Goal: Information Seeking & Learning: Learn about a topic

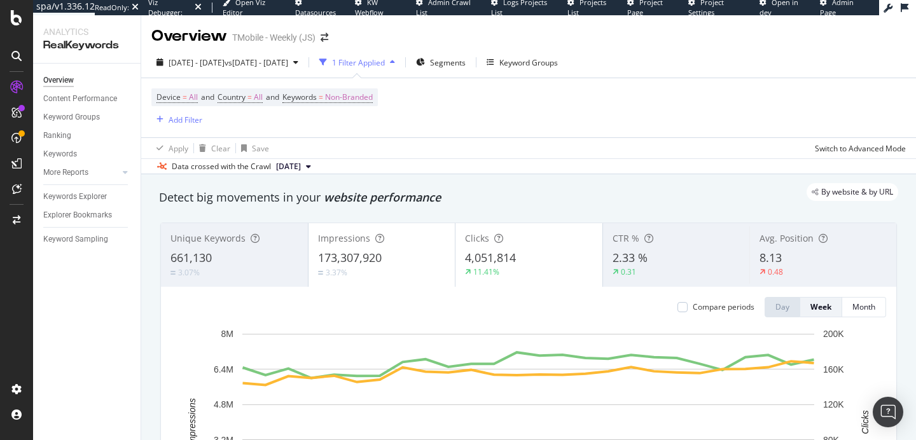
scroll to position [62, 0]
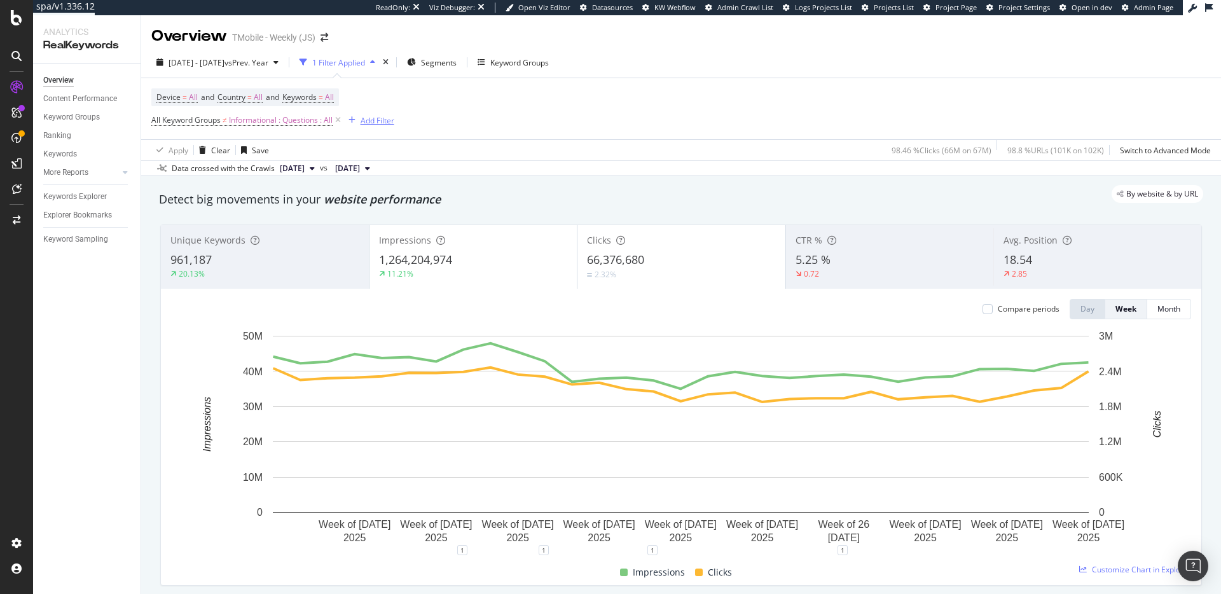
click at [370, 122] on div "Add Filter" at bounding box center [378, 120] width 34 height 11
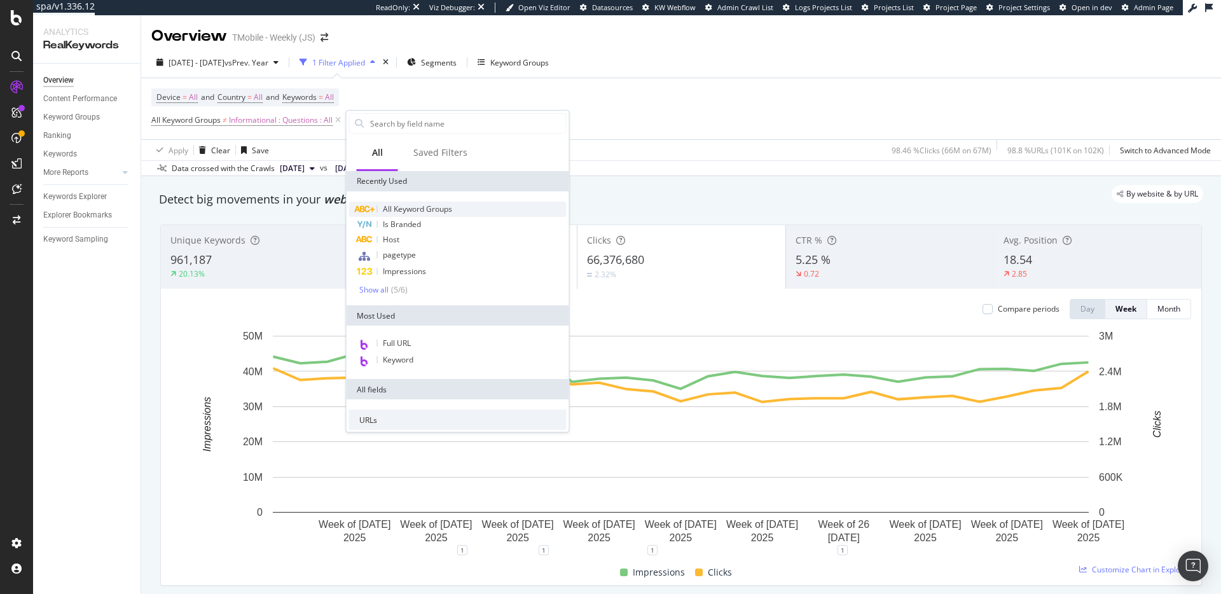
click at [407, 212] on span "All Keyword Groups" at bounding box center [417, 209] width 69 height 11
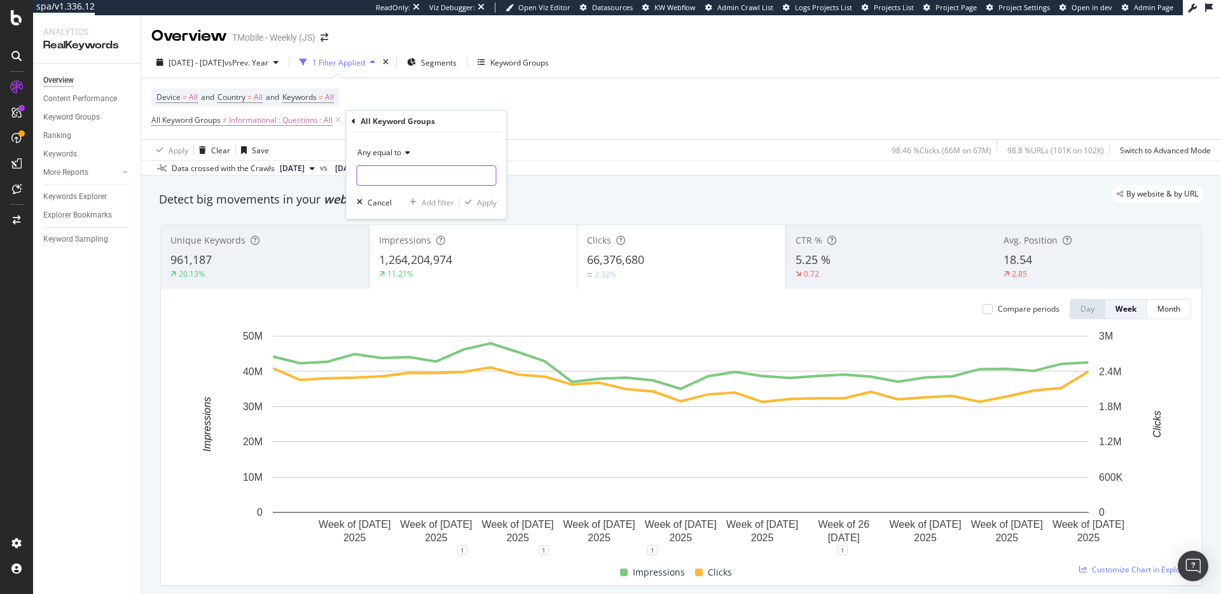
click at [414, 181] on input "text" at bounding box center [426, 175] width 139 height 20
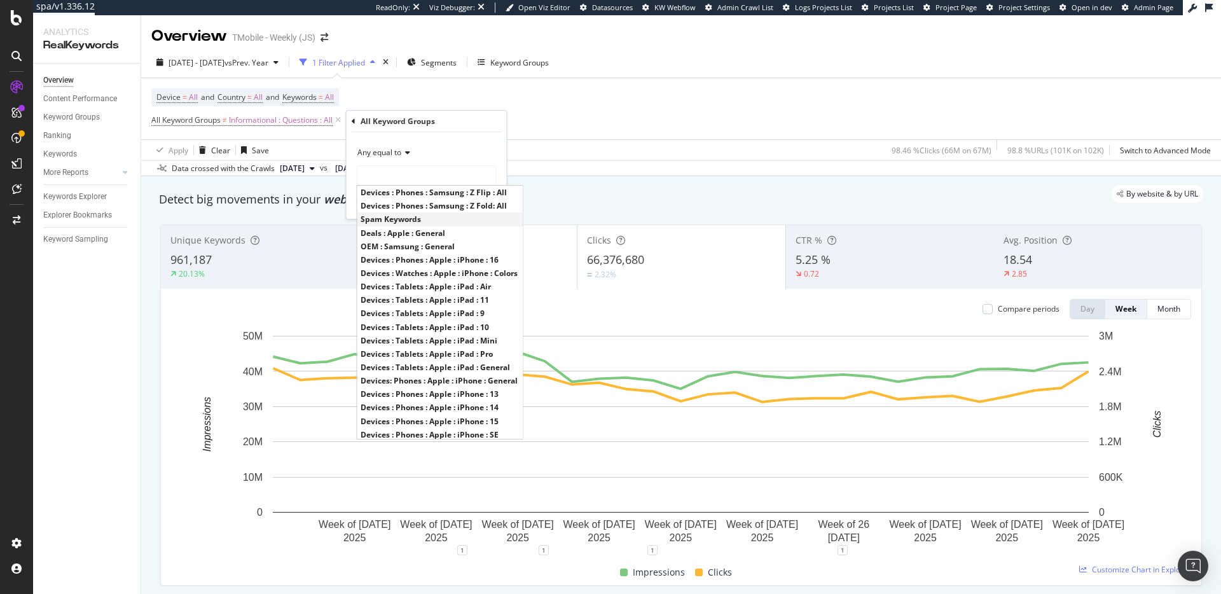
click at [399, 212] on div "Spam Keywords" at bounding box center [439, 218] width 165 height 13
type input "Spam Keywords"
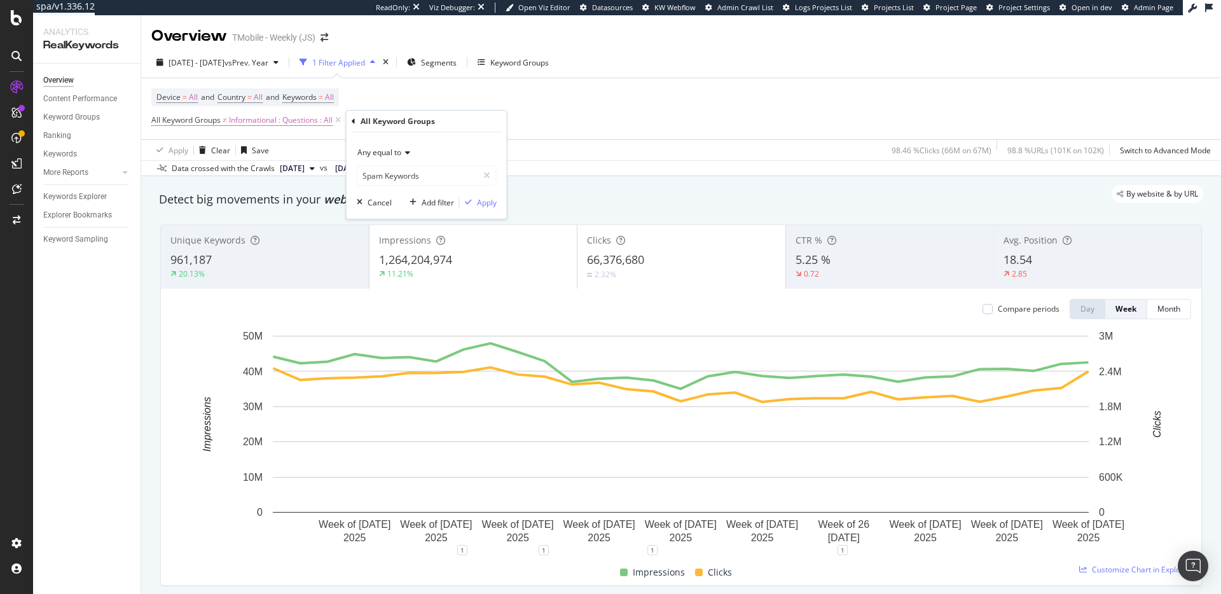
click at [392, 157] on span "Any equal to" at bounding box center [379, 152] width 44 height 11
click at [380, 189] on div "None equal to" at bounding box center [428, 195] width 136 height 17
click at [491, 198] on div "Apply" at bounding box center [487, 202] width 20 height 11
click at [461, 60] on span "Segments" at bounding box center [443, 62] width 36 height 11
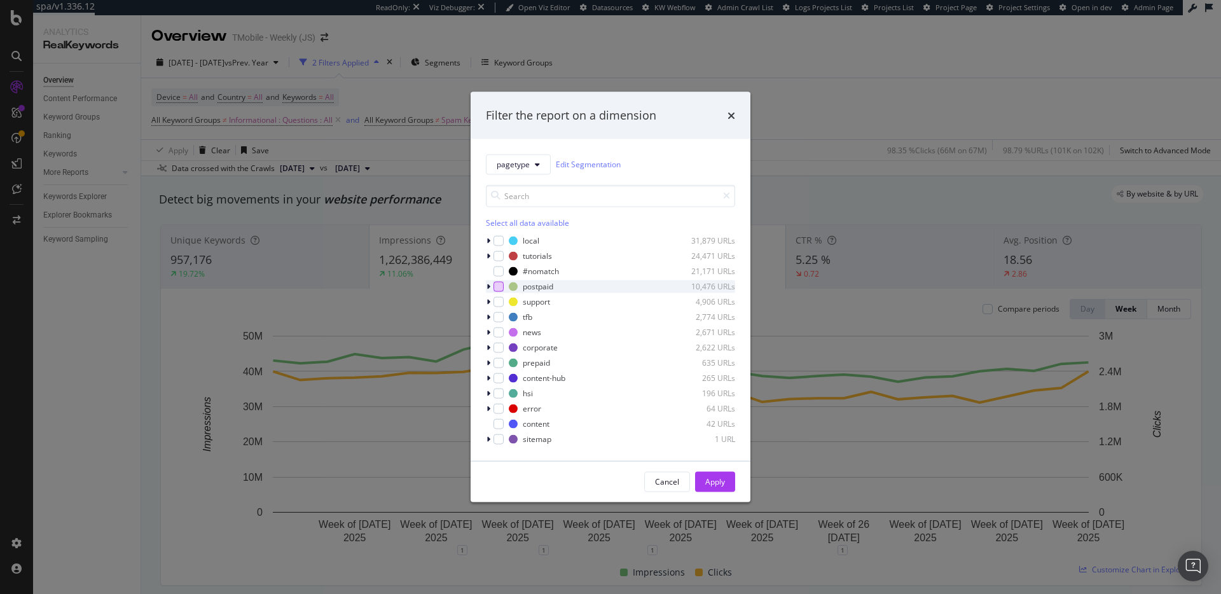
click at [499, 289] on div "modal" at bounding box center [499, 286] width 10 height 10
click at [711, 484] on div "Apply" at bounding box center [715, 481] width 20 height 11
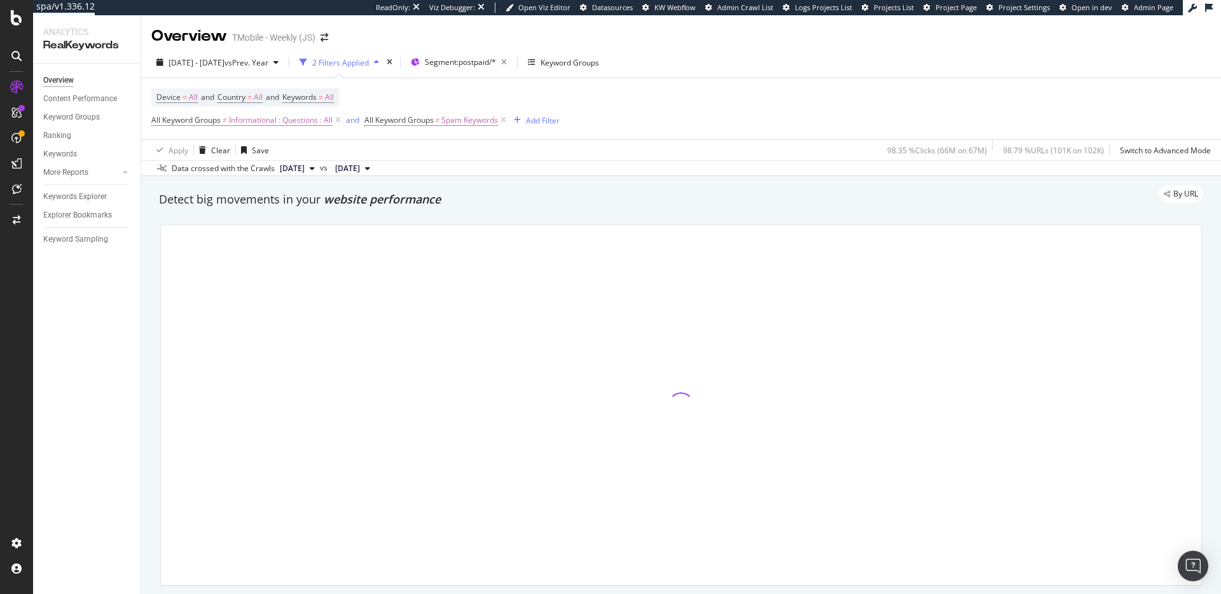
scroll to position [54, 0]
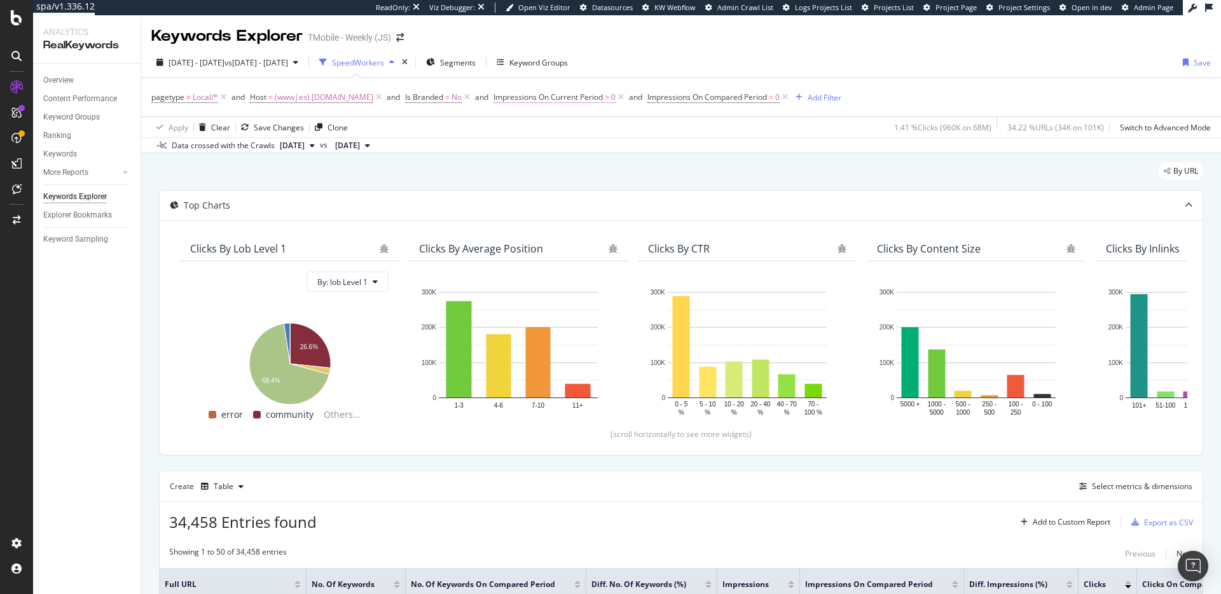
click at [588, 97] on span "Impressions On Current Period" at bounding box center [548, 97] width 109 height 11
type input "1"
click at [621, 191] on input "1" at bounding box center [560, 194] width 140 height 20
click at [618, 219] on div "Apply" at bounding box center [621, 220] width 20 height 11
